Goal: Task Accomplishment & Management: Use online tool/utility

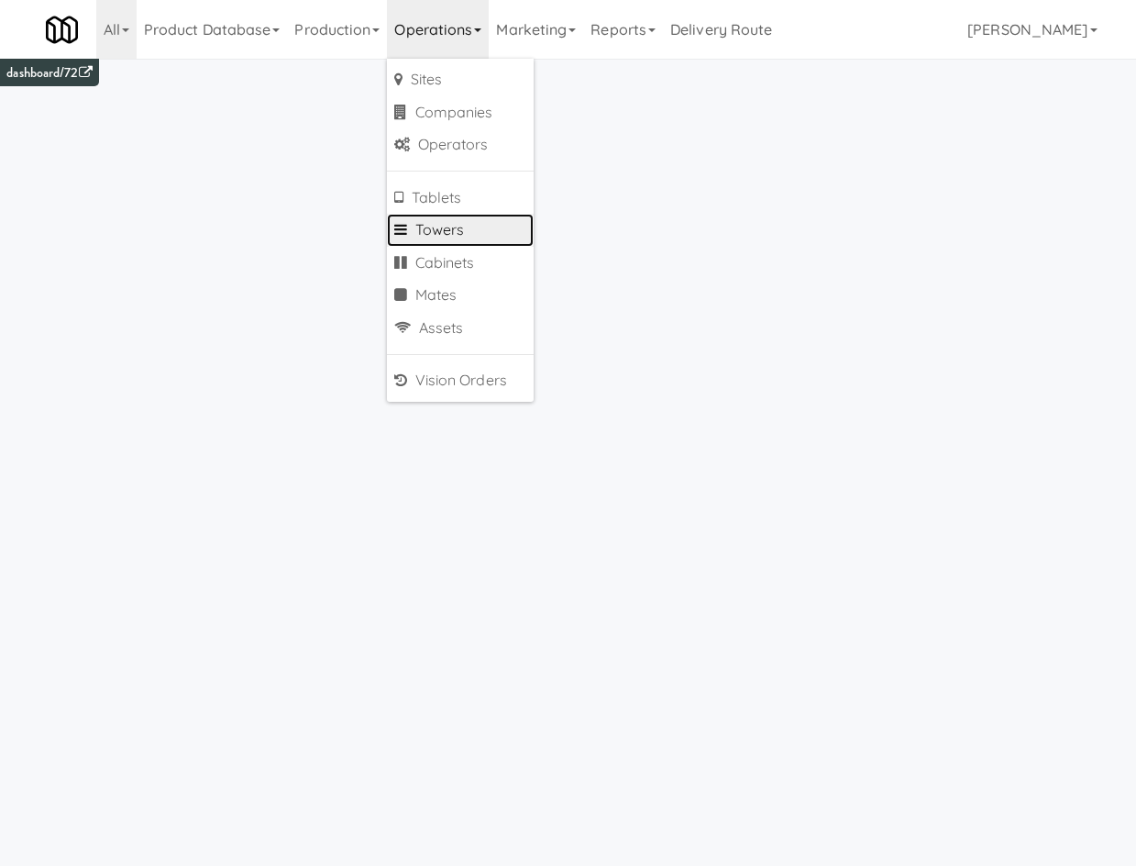
click at [477, 238] on link "Towers" at bounding box center [460, 230] width 147 height 33
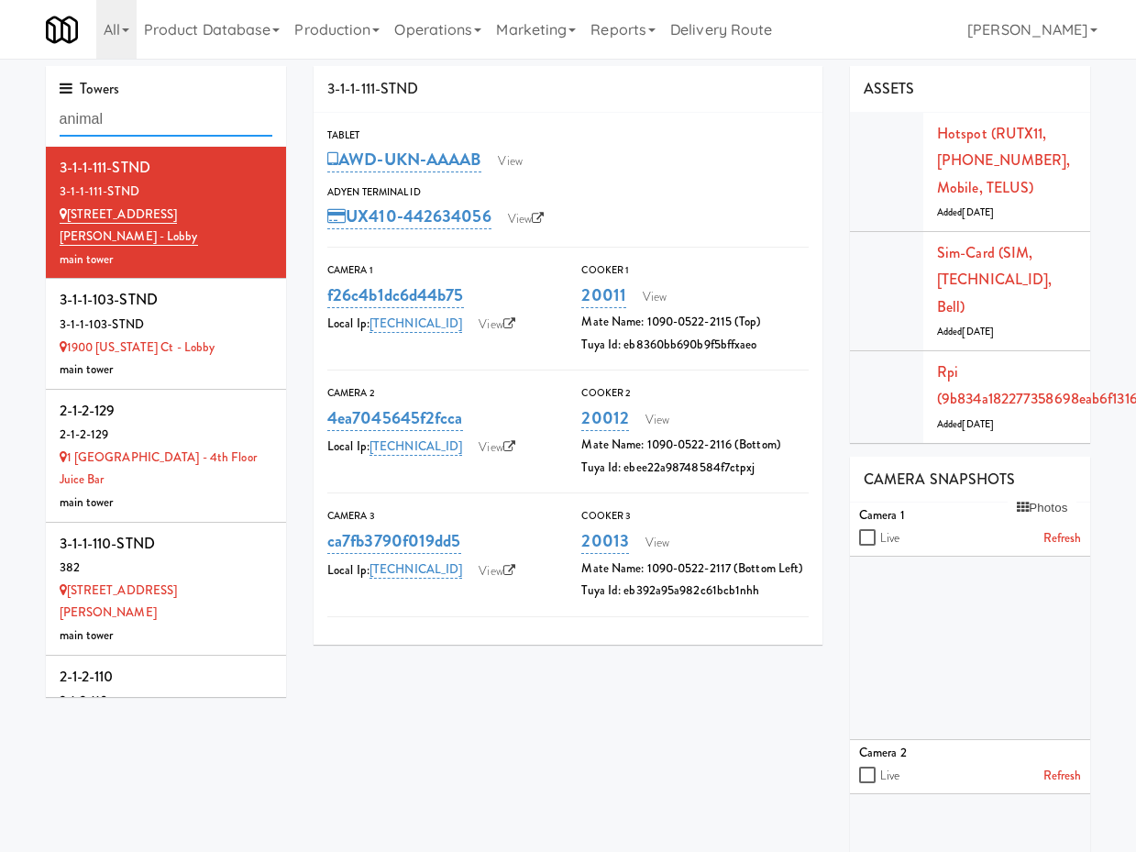
type input "animal"
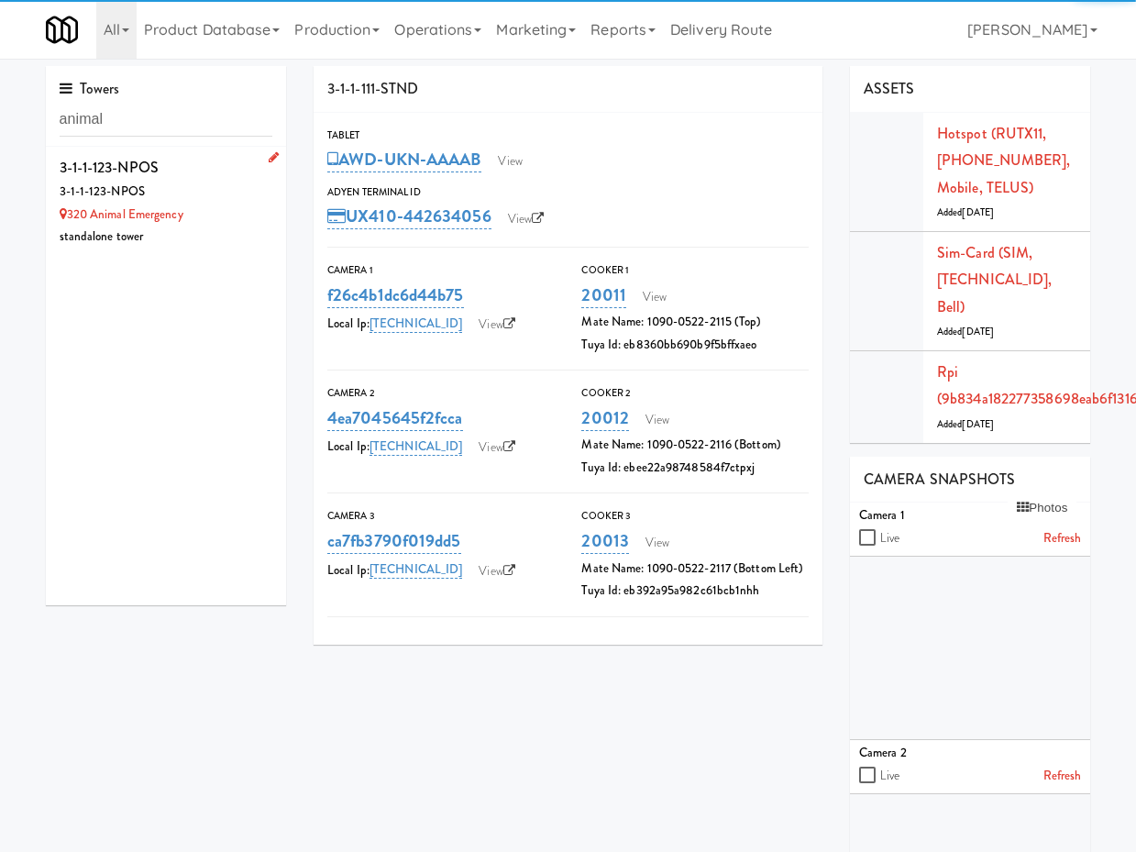
click at [202, 194] on div "3-1-1-123-NPOS" at bounding box center [167, 192] width 214 height 23
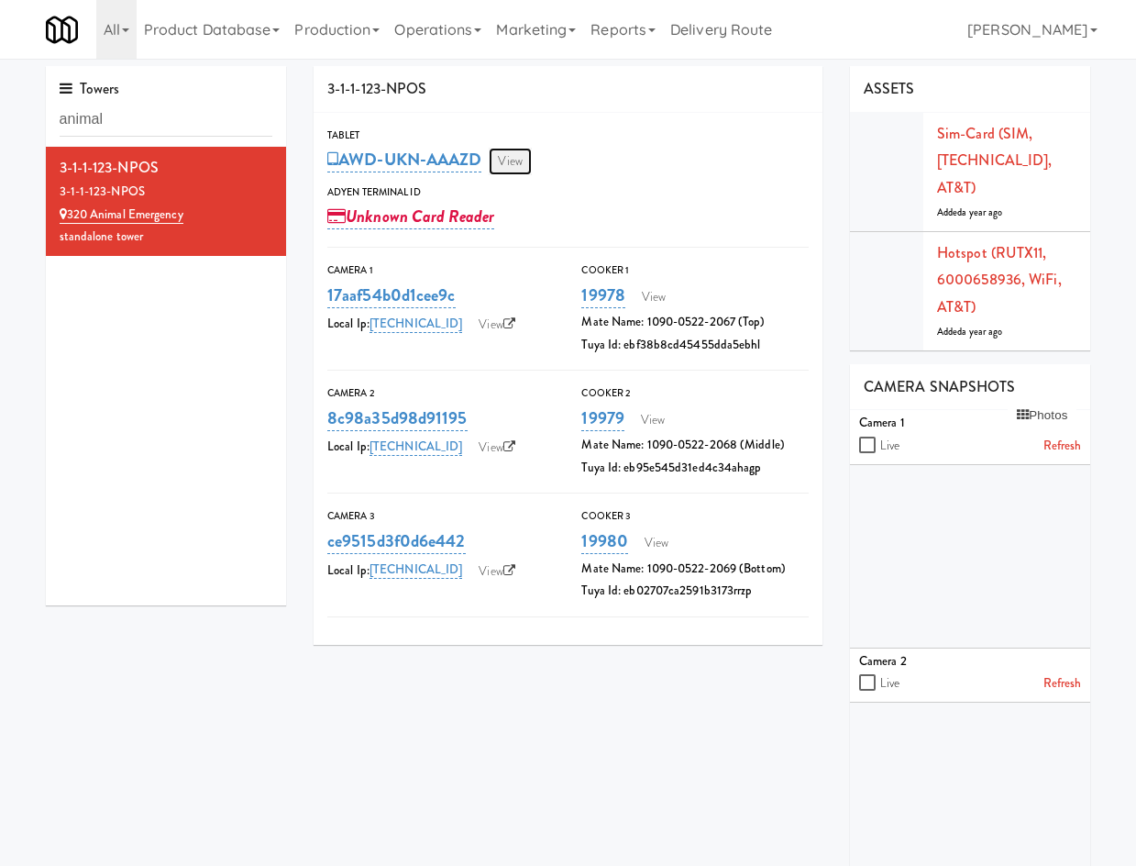
click at [518, 156] on link "View" at bounding box center [510, 162] width 42 height 28
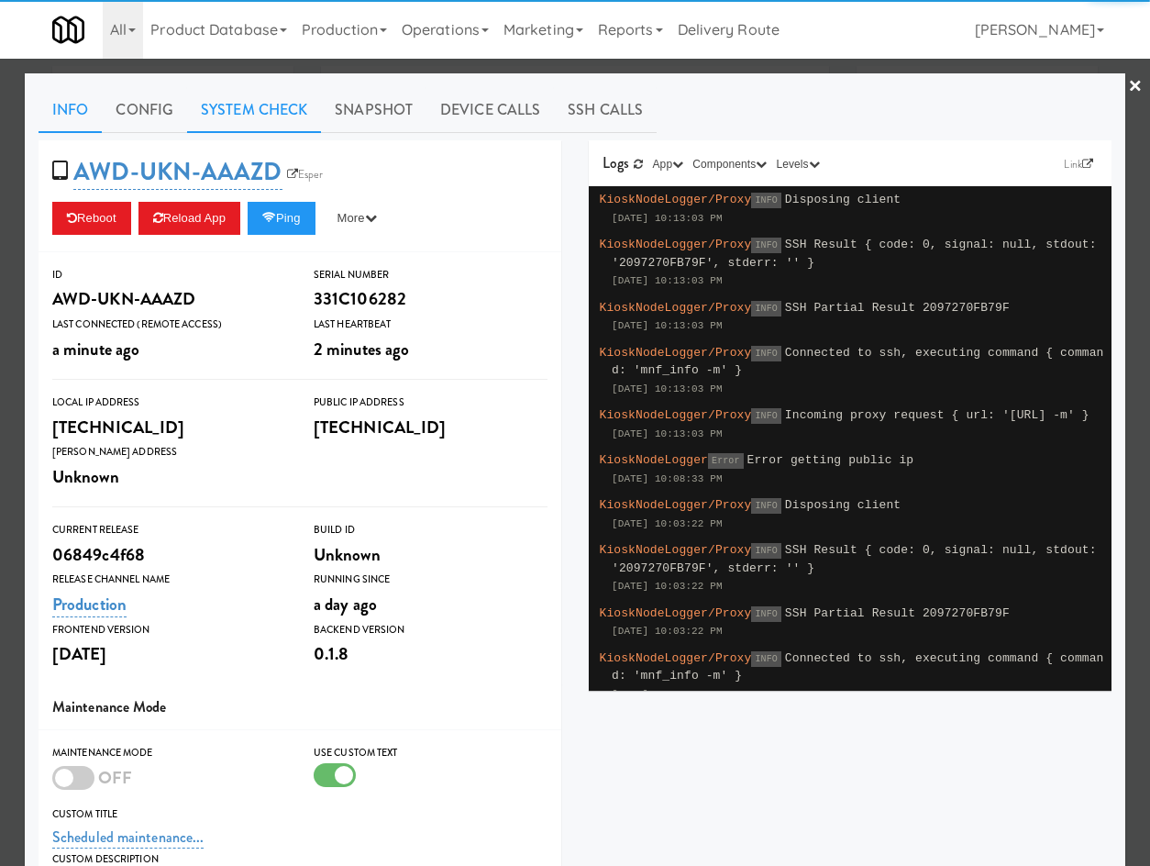
click at [249, 103] on link "System Check" at bounding box center [254, 110] width 134 height 46
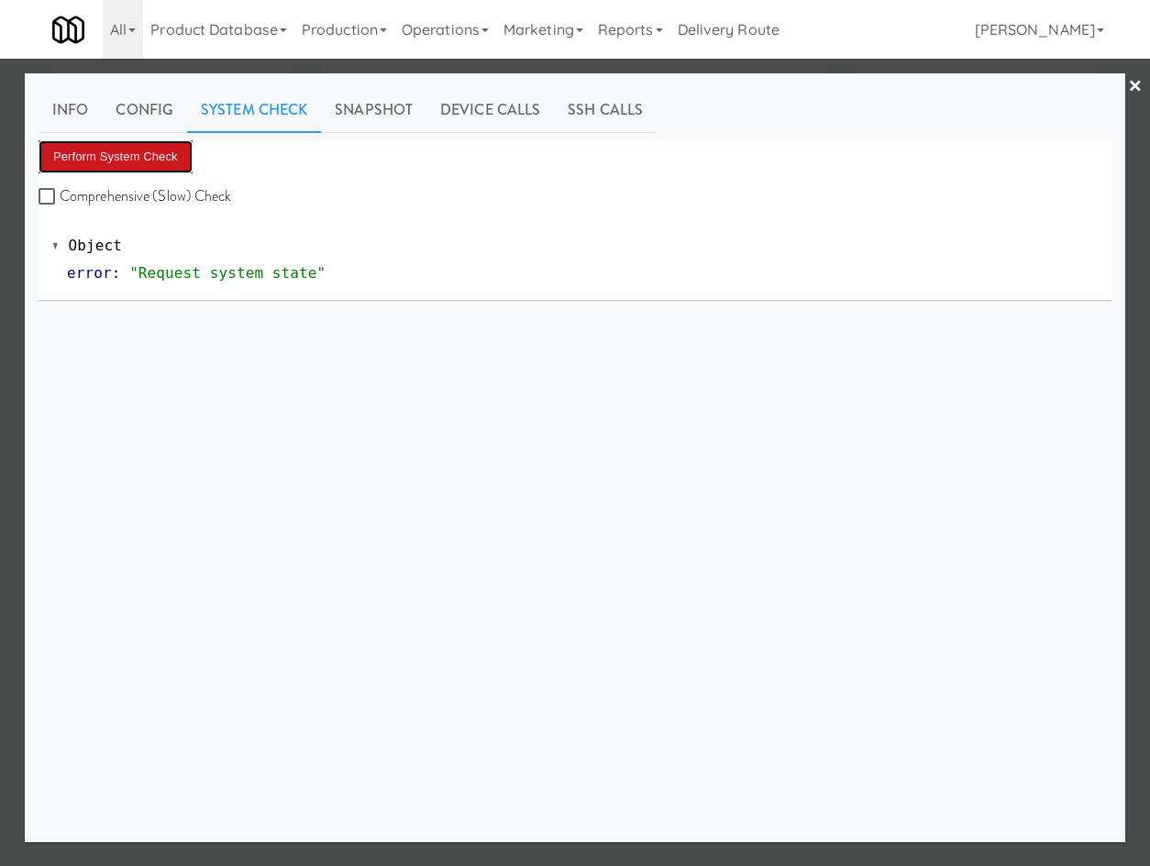
click at [178, 160] on button "Perform System Check" at bounding box center [116, 156] width 154 height 33
click at [79, 112] on link "Info" at bounding box center [70, 110] width 63 height 46
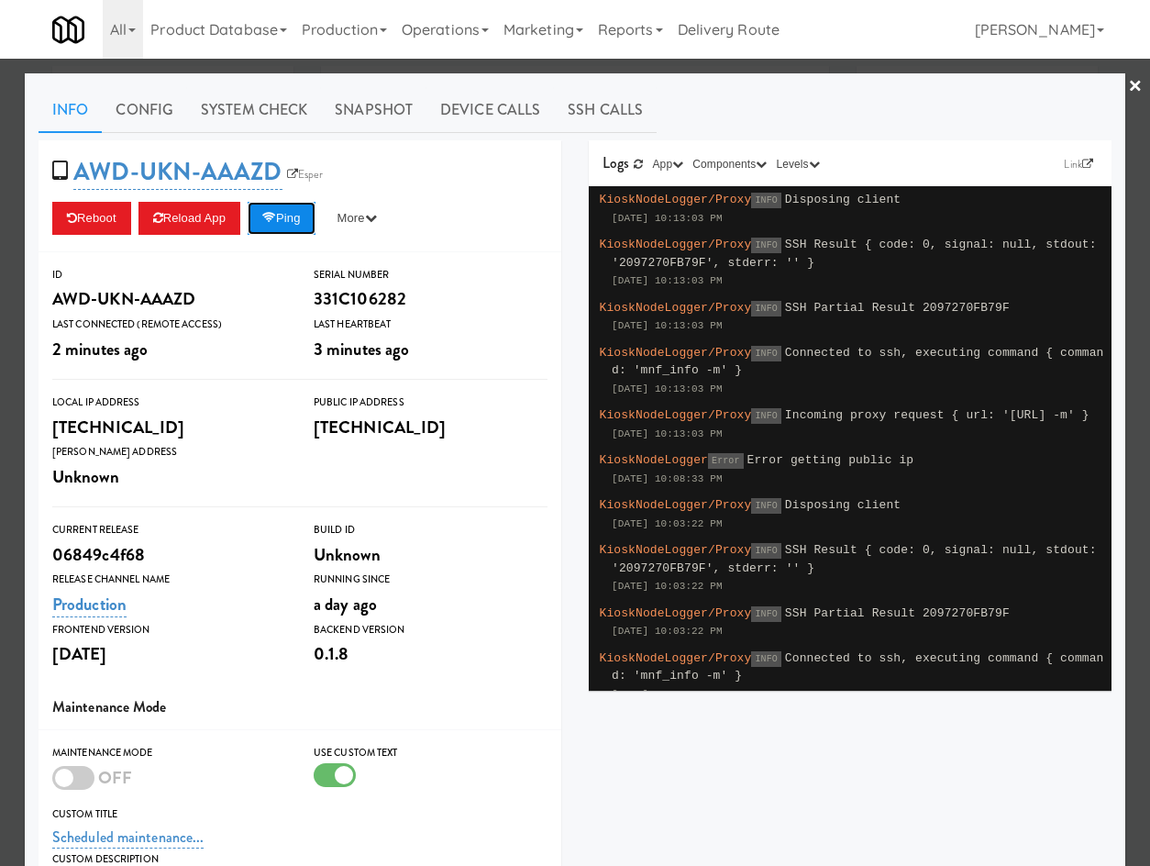
click at [307, 219] on button "Ping" at bounding box center [282, 218] width 68 height 33
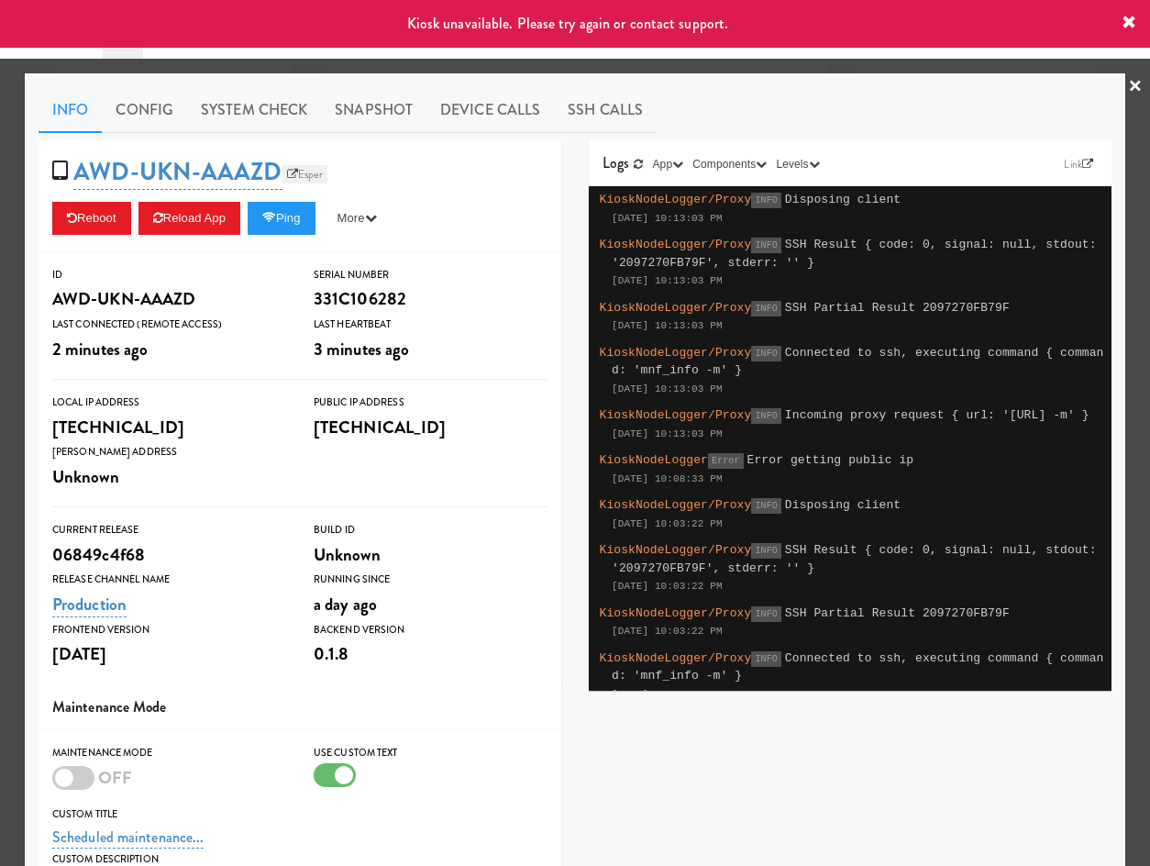
click at [295, 171] on link "Esper" at bounding box center [305, 174] width 46 height 18
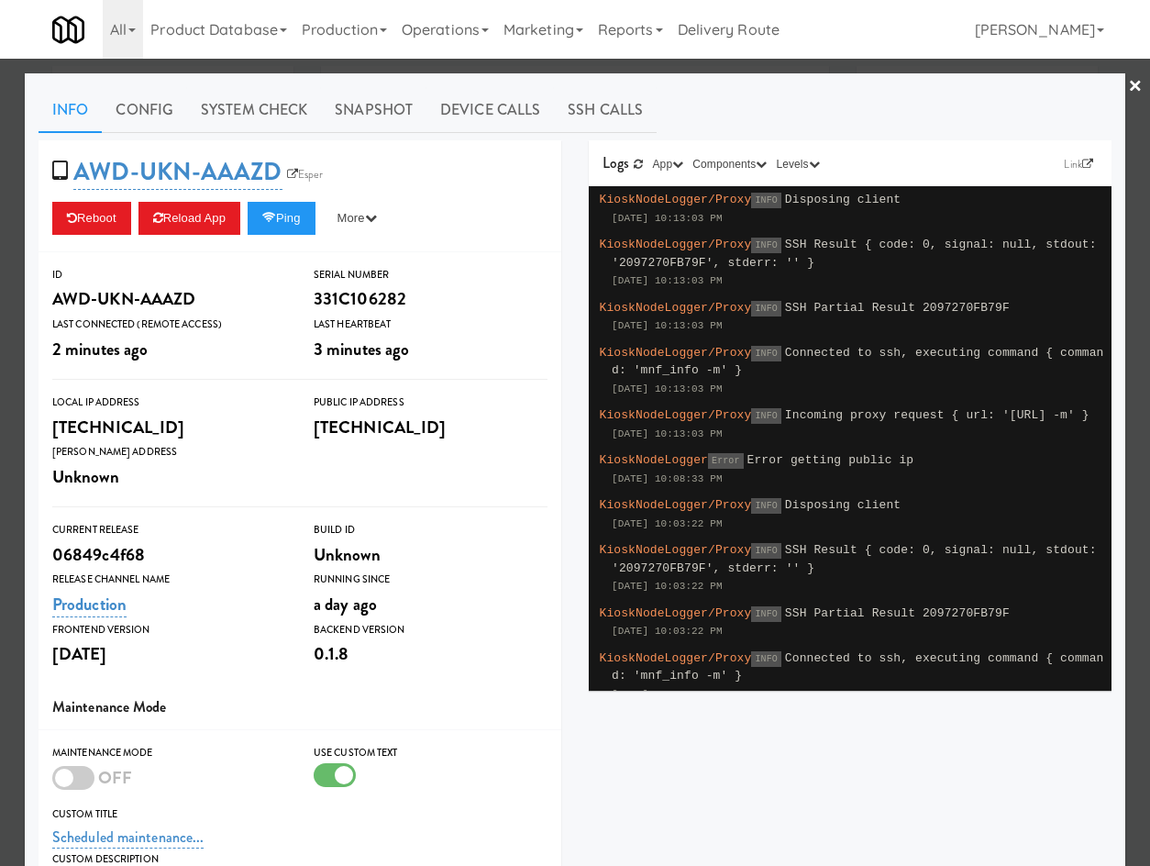
click at [629, 66] on div at bounding box center [575, 433] width 1150 height 866
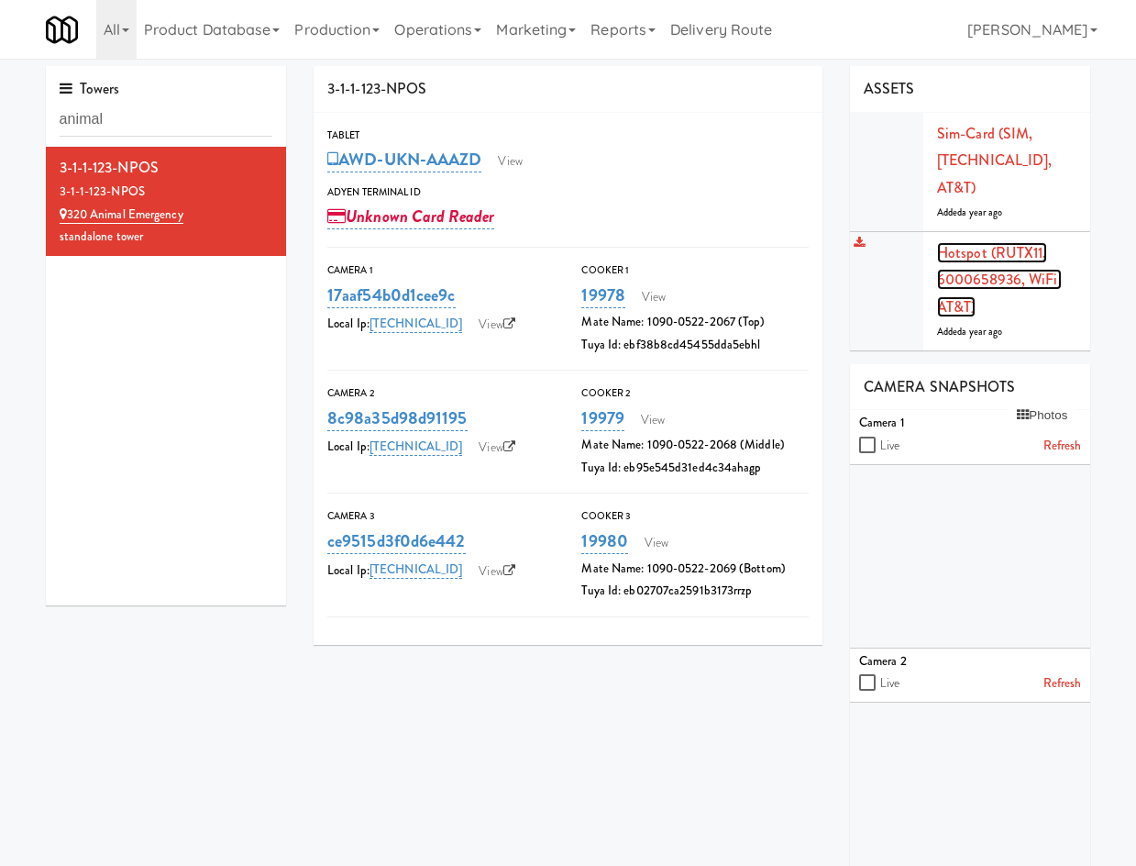
click at [992, 269] on link "Hotspot (RUTX11, 6000658936, WiFi, AT&T)" at bounding box center [999, 279] width 125 height 75
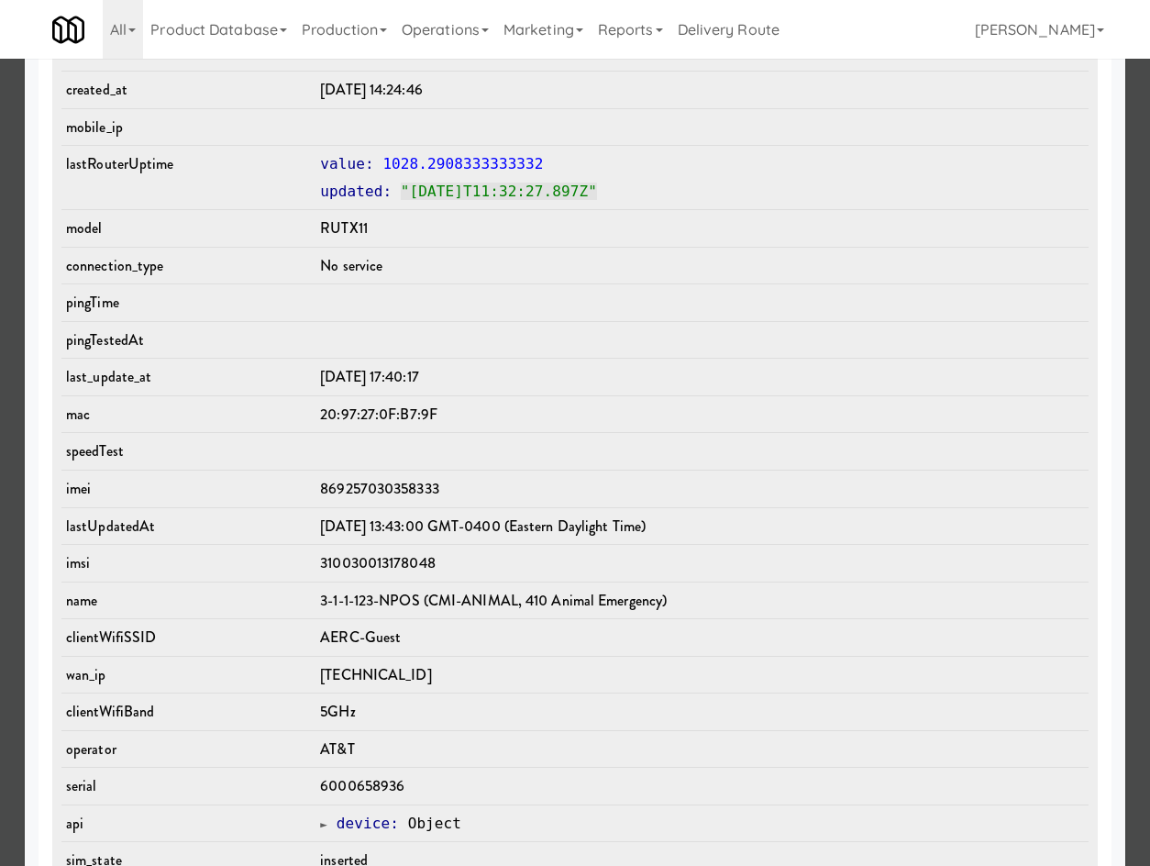
scroll to position [1037, 0]
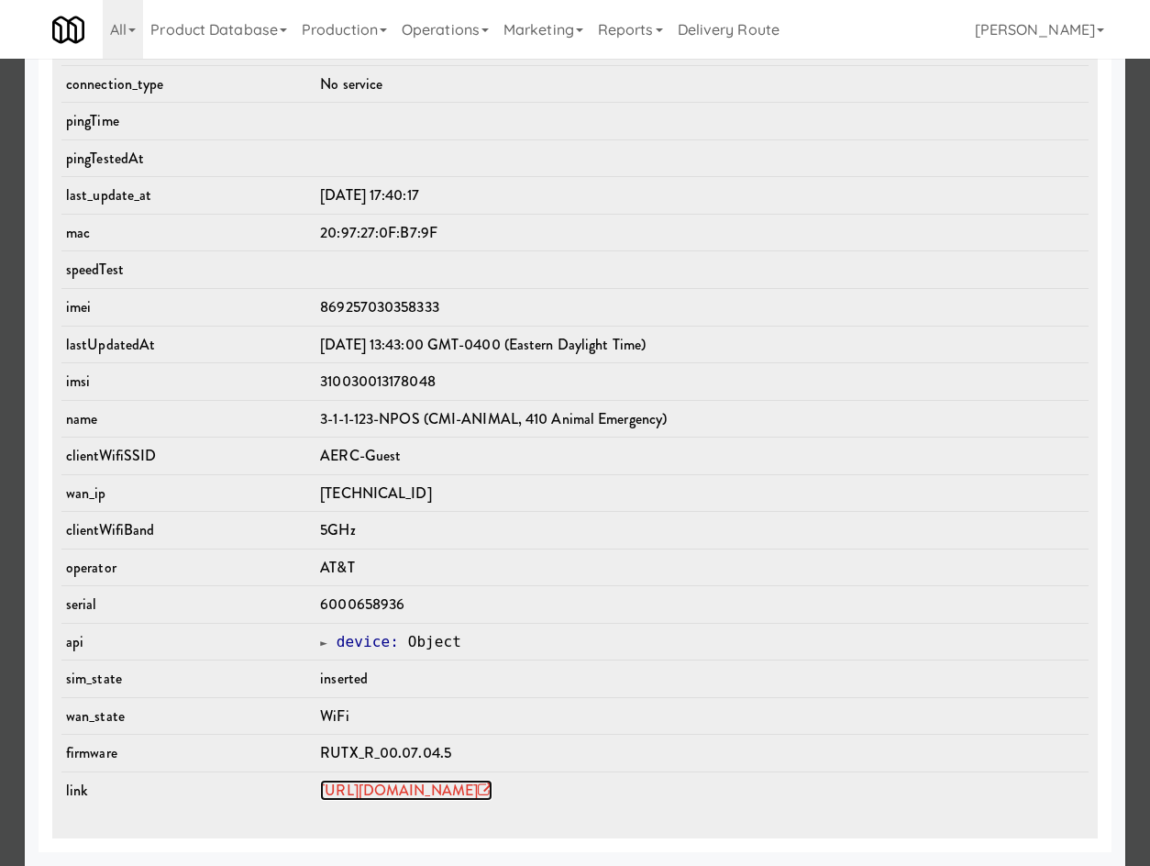
click at [391, 790] on link "[URL][DOMAIN_NAME]" at bounding box center [406, 790] width 172 height 21
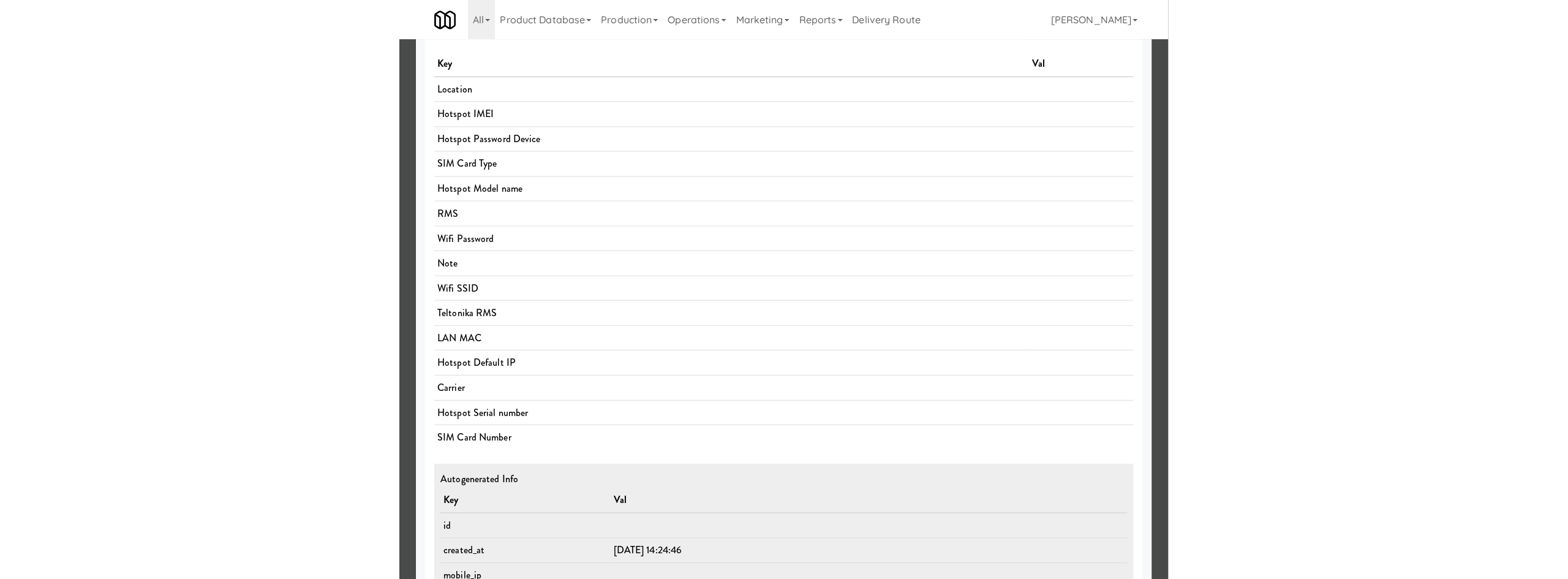
scroll to position [0, 0]
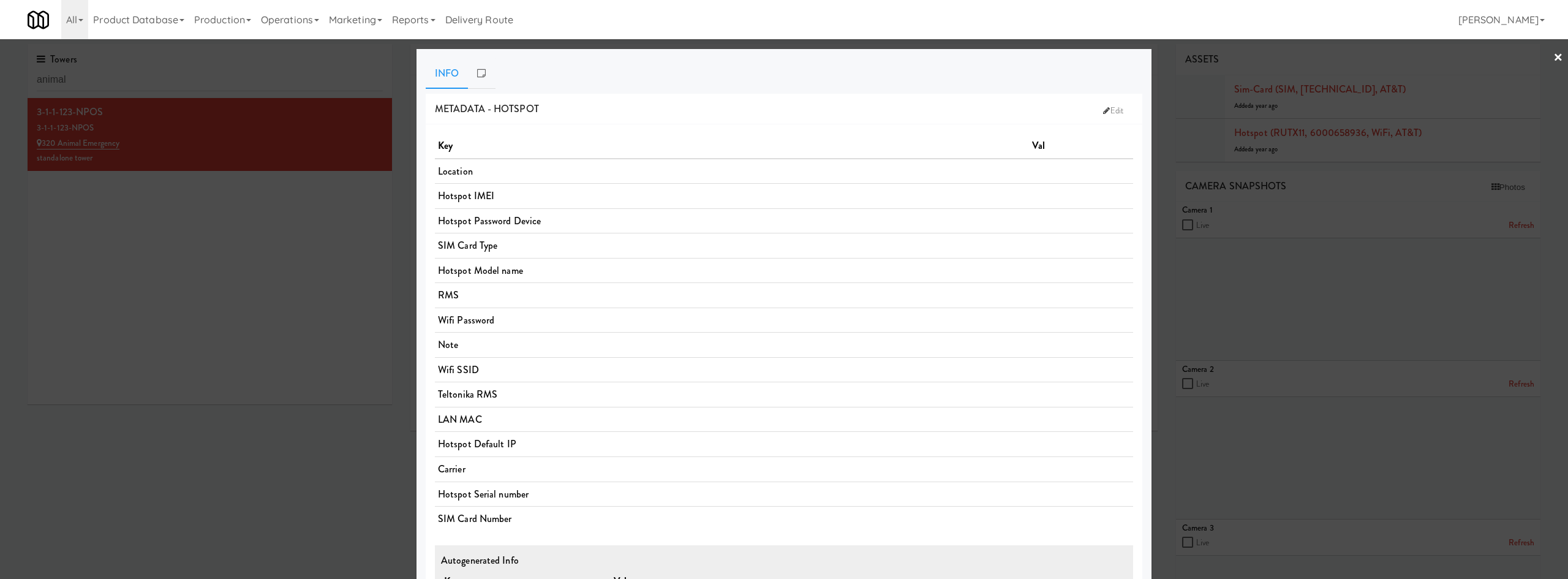
click at [330, 206] on div at bounding box center [784, 289] width 1568 height 579
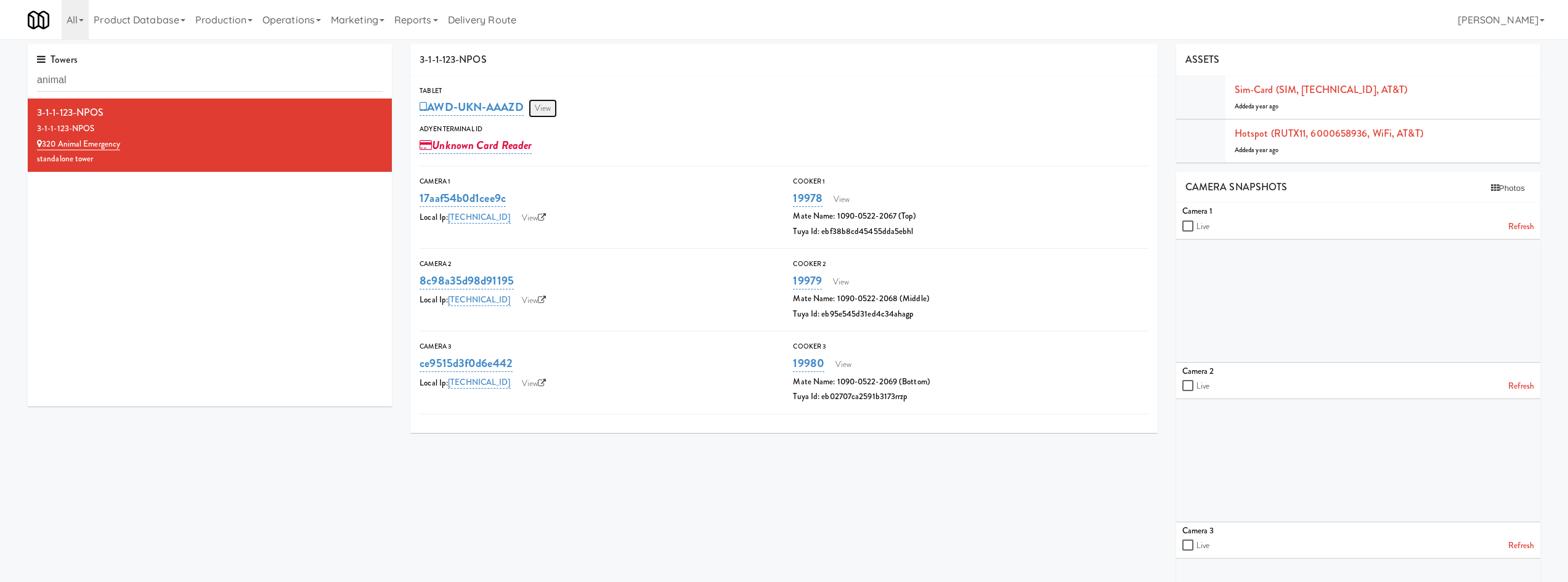
click at [539, 111] on link "View" at bounding box center [543, 109] width 28 height 19
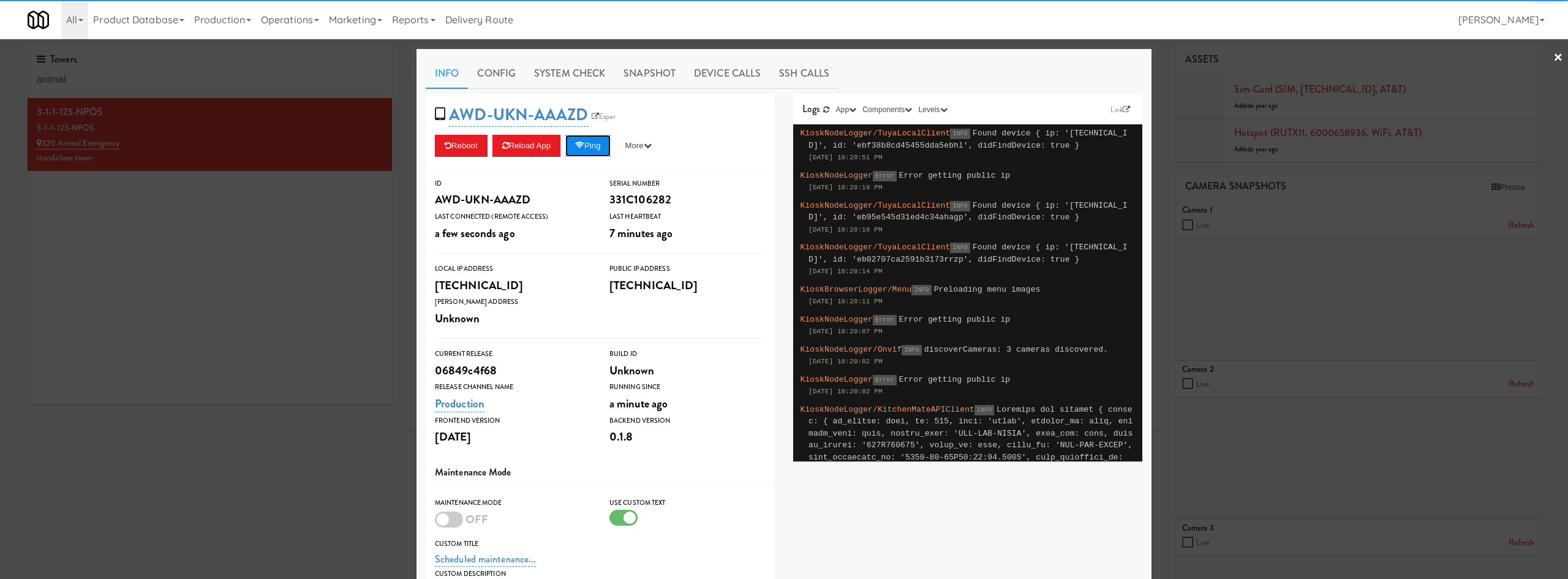
click at [590, 146] on button "Ping" at bounding box center [588, 146] width 45 height 22
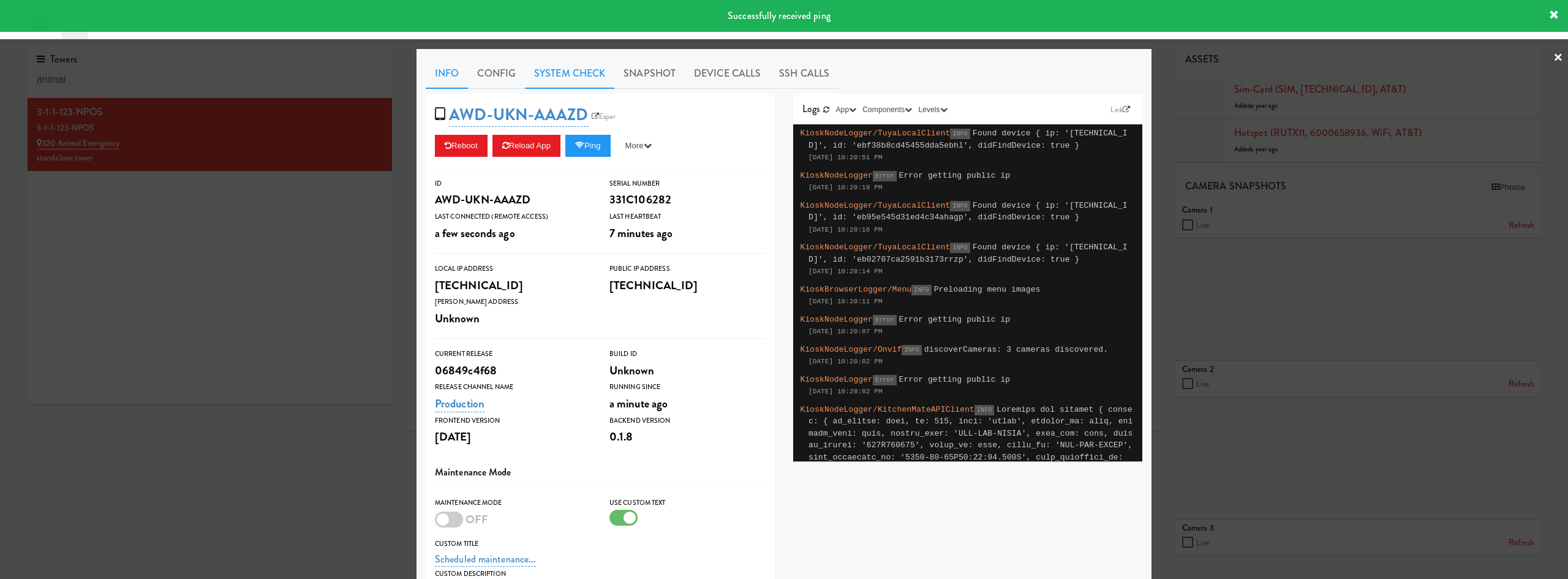
click at [581, 73] on link "System Check" at bounding box center [570, 73] width 89 height 31
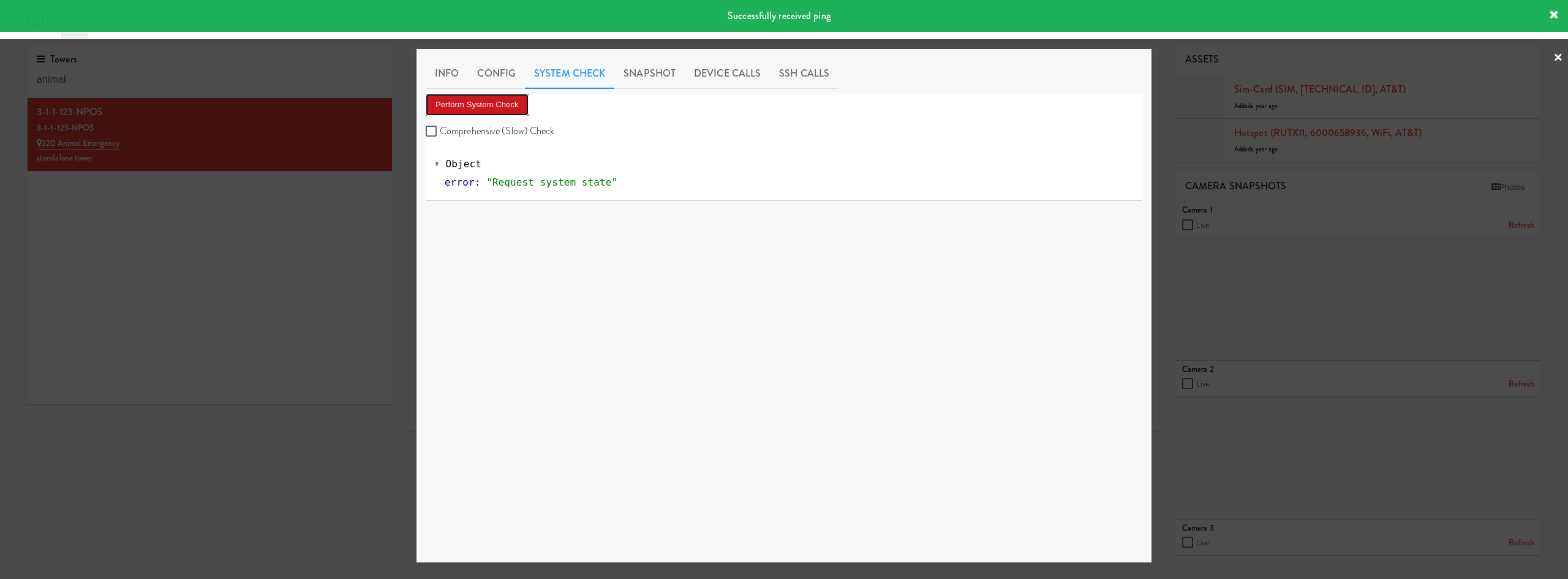
click at [477, 102] on button "Perform System Check" at bounding box center [477, 104] width 103 height 22
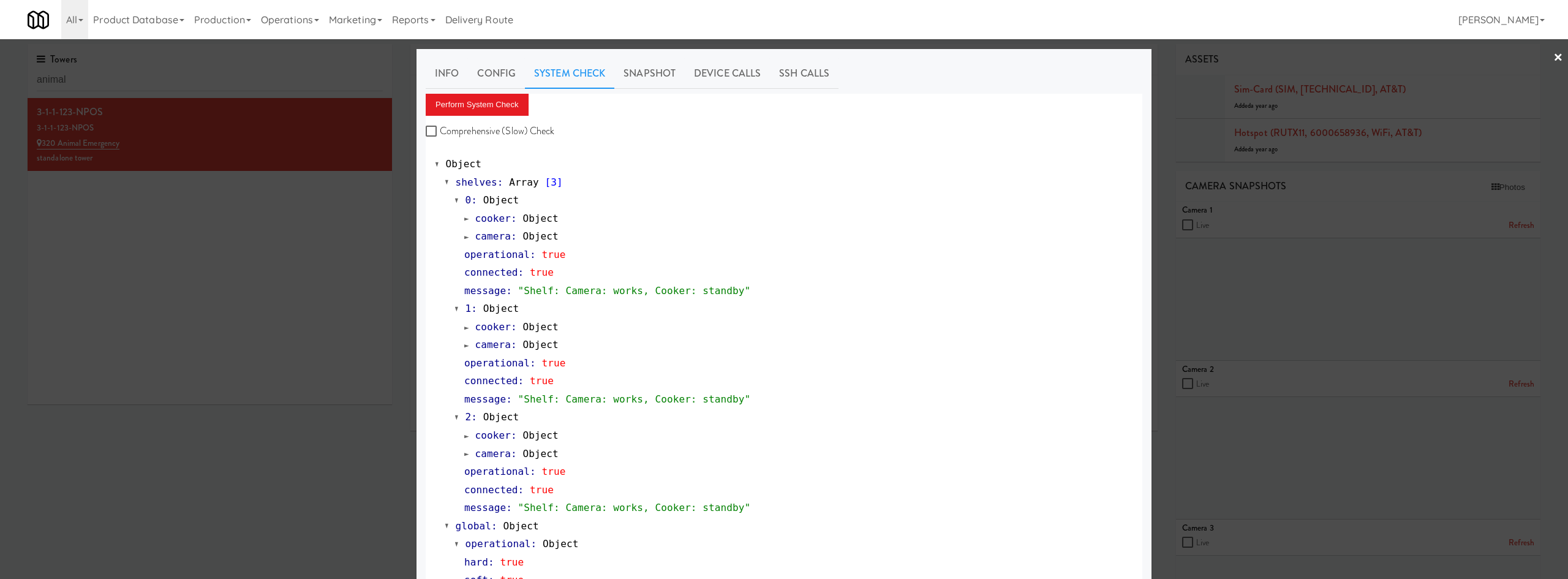
drag, startPoint x: 228, startPoint y: 486, endPoint x: 248, endPoint y: 454, distance: 37.7
click at [228, 484] on div at bounding box center [784, 289] width 1568 height 579
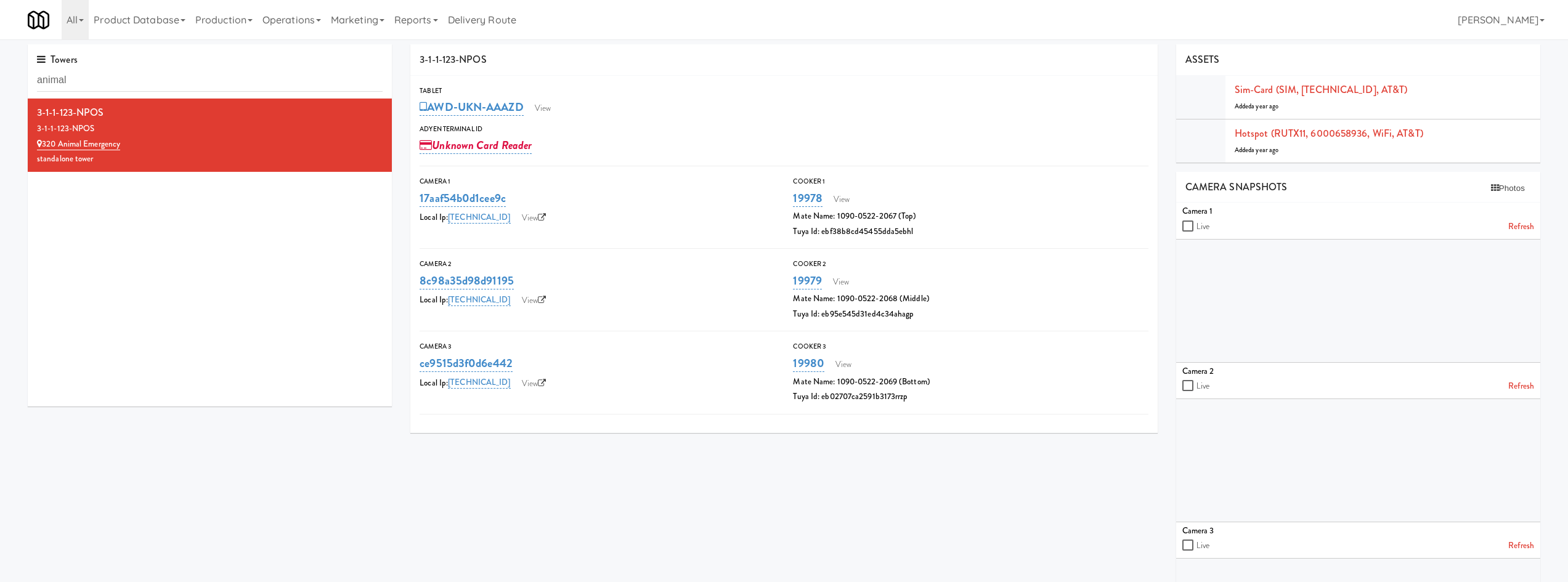
click at [492, 485] on div "3-1-1-123-NPOS Tablet AWD-UKN-AAAZD View Adyen Terminal Id Unknown Card Reader …" at bounding box center [975, 367] width 1148 height 646
click at [1534, 225] on li "Camera 1 Live Refresh" at bounding box center [1358, 221] width 364 height 36
click at [1524, 226] on link "Refresh" at bounding box center [1521, 226] width 26 height 15
click at [542, 102] on link "View" at bounding box center [543, 109] width 28 height 19
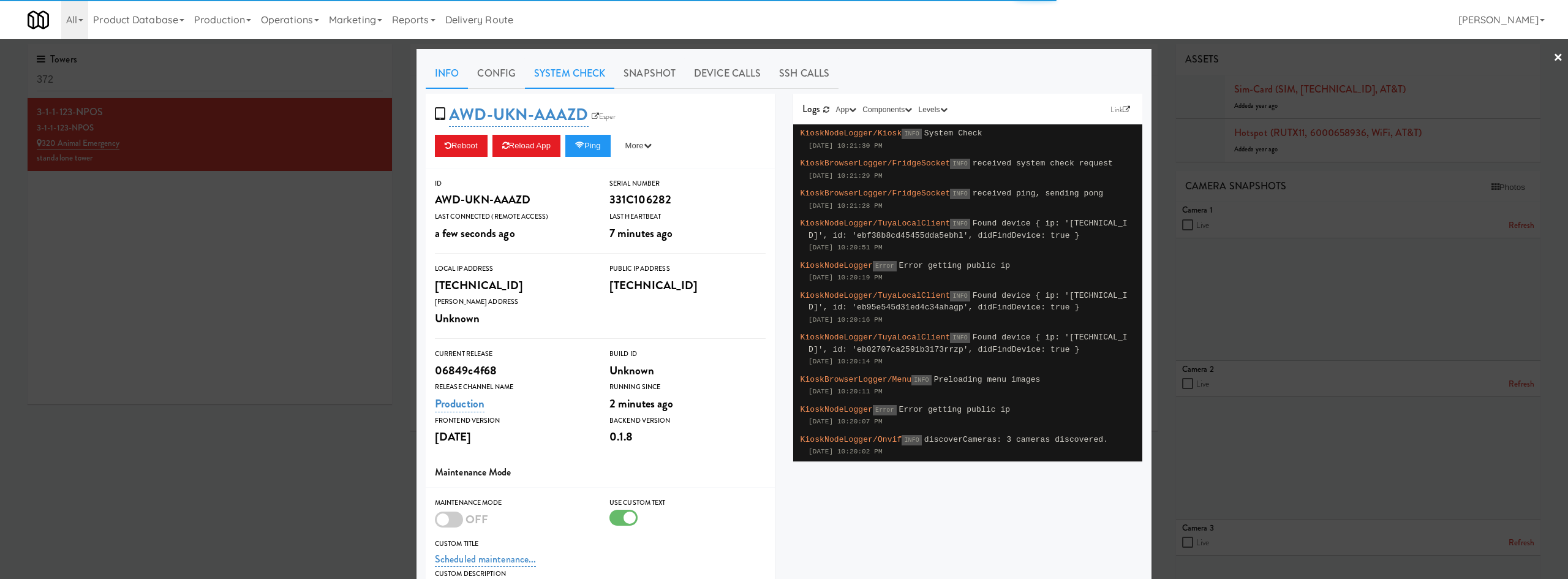
drag, startPoint x: 528, startPoint y: 65, endPoint x: 531, endPoint y: 88, distance: 23.2
click at [530, 65] on link "System Check" at bounding box center [570, 73] width 89 height 31
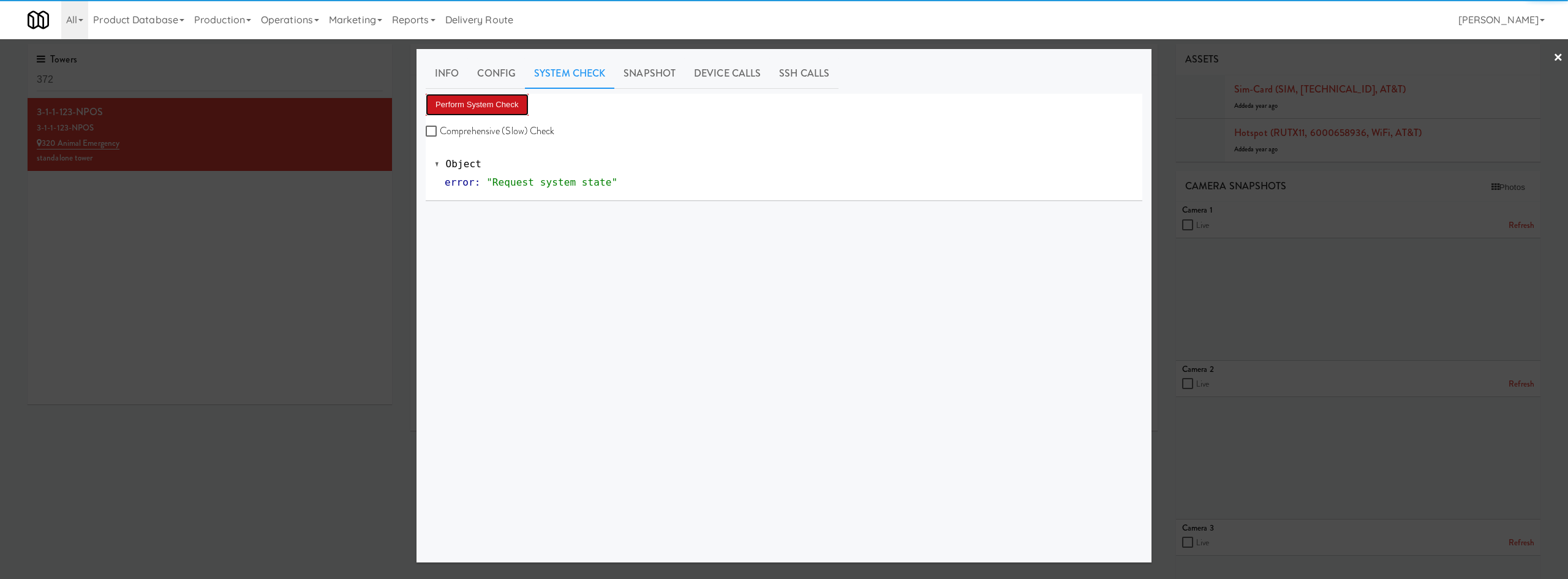
click at [500, 108] on button "Perform System Check" at bounding box center [477, 104] width 103 height 22
